Goal: Check status: Check status

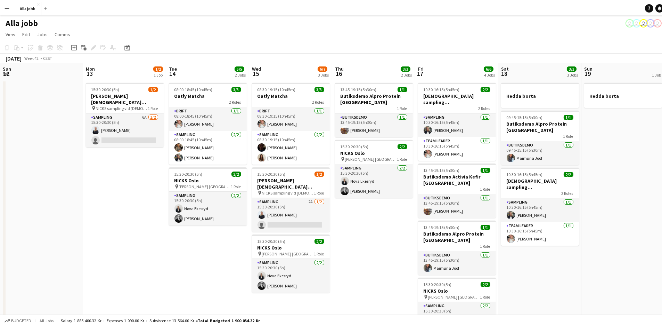
scroll to position [0, 206]
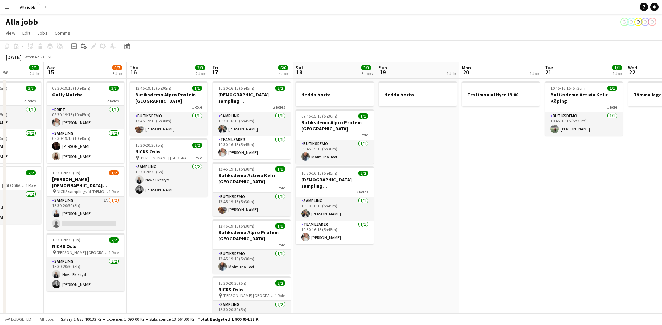
click at [469, 217] on app-date-cell "Testimonial Hyre 13:00" at bounding box center [500, 215] width 83 height 272
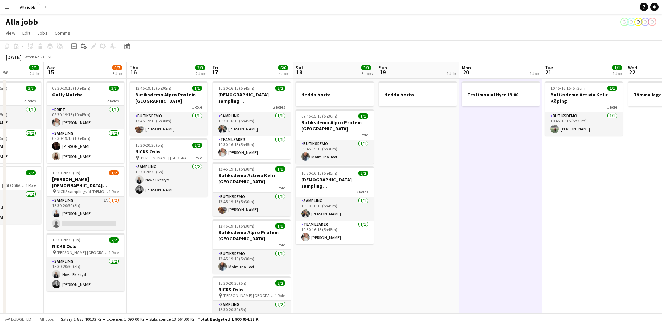
click at [451, 207] on app-date-cell "Hedda borta" at bounding box center [417, 215] width 83 height 272
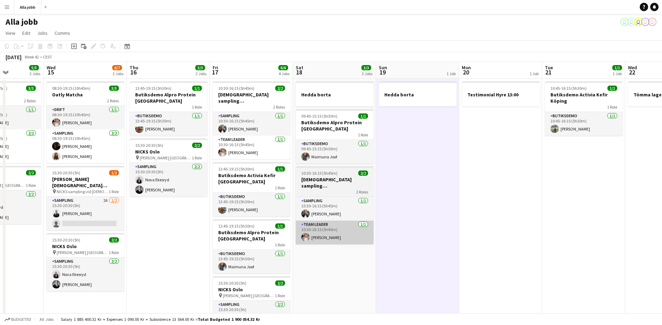
drag, startPoint x: 451, startPoint y: 207, endPoint x: 313, endPoint y: 214, distance: 137.9
click at [448, 207] on app-calendar-viewport "Sun 12 Mon 13 1/2 1 Job Tue 14 5/5 2 Jobs Wed 15 6/7 3 Jobs Thu 16 3/3 2 Jobs F…" at bounding box center [331, 206] width 662 height 288
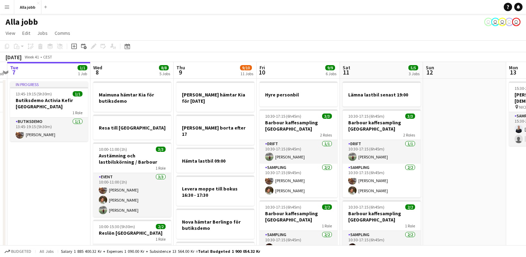
scroll to position [0, 212]
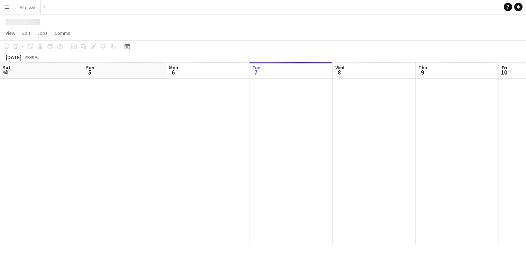
scroll to position [0, 166]
